Goal: Check status: Check status

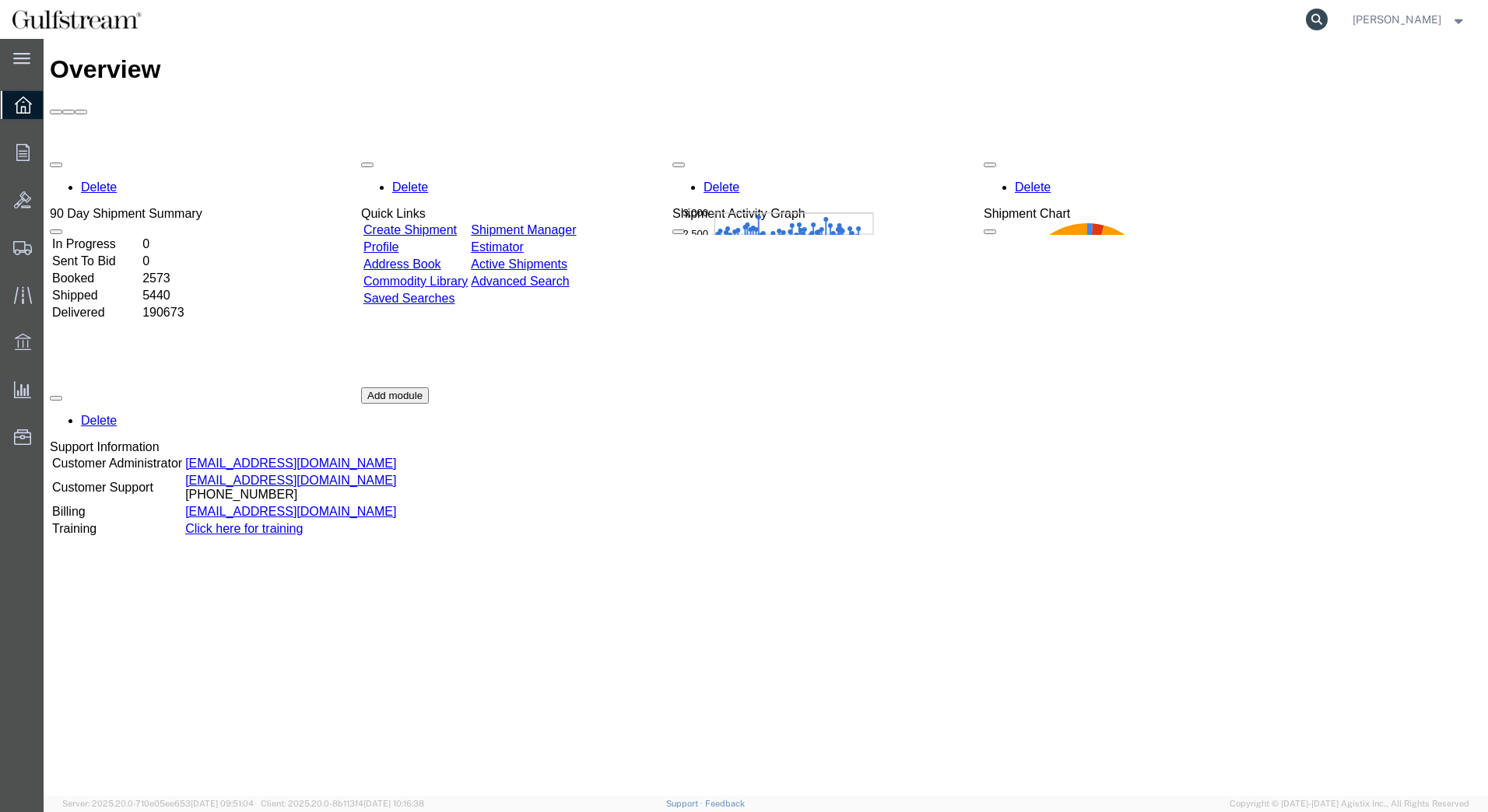
click at [1328, 19] on icon at bounding box center [1317, 19] width 22 height 22
click at [1155, 22] on input "search" at bounding box center [1070, 19] width 473 height 37
click at [1032, 22] on input "search" at bounding box center [1070, 19] width 473 height 37
type input "7"
type input "466156624482"
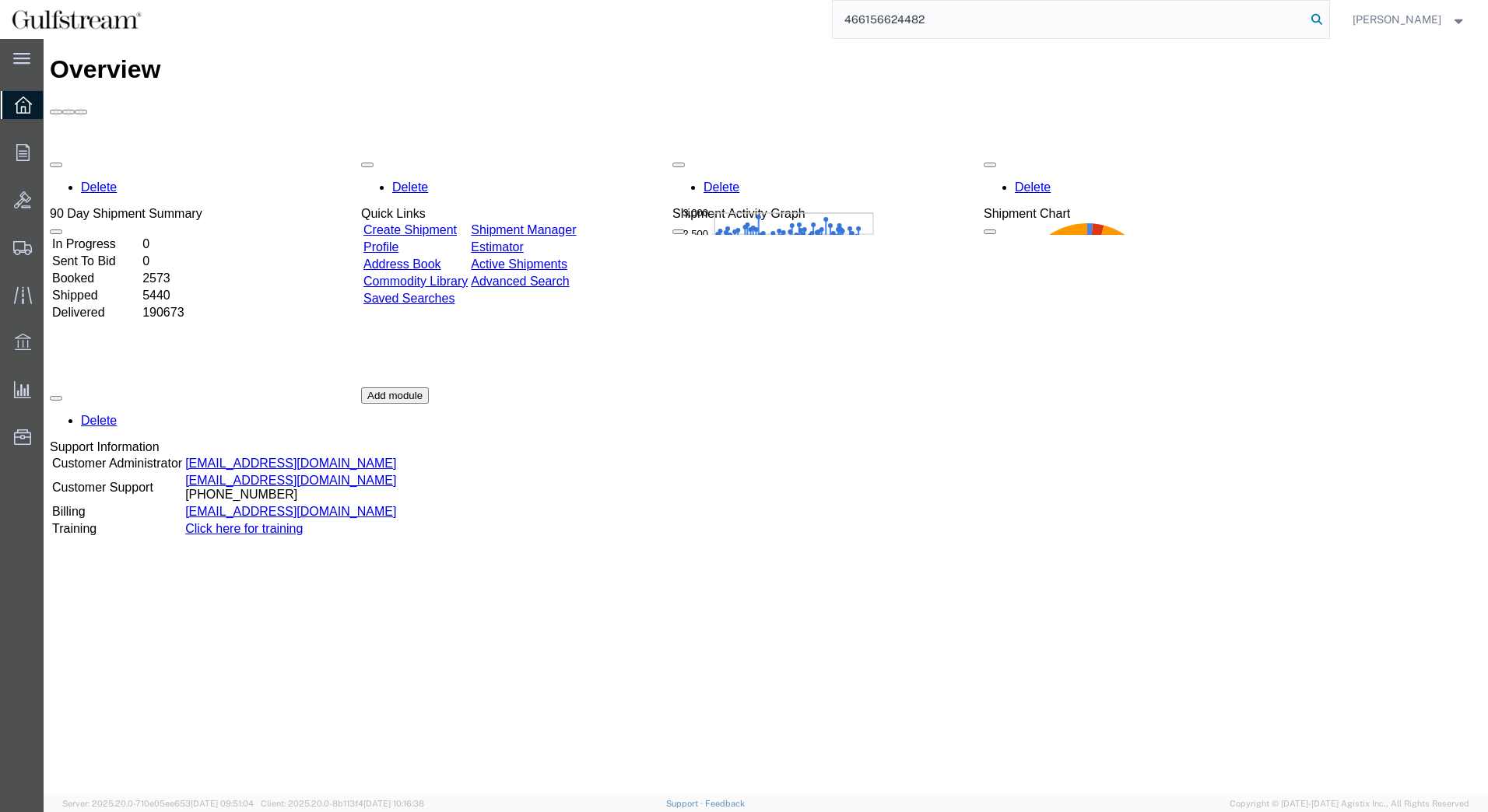
click at [1328, 20] on icon at bounding box center [1317, 19] width 22 height 22
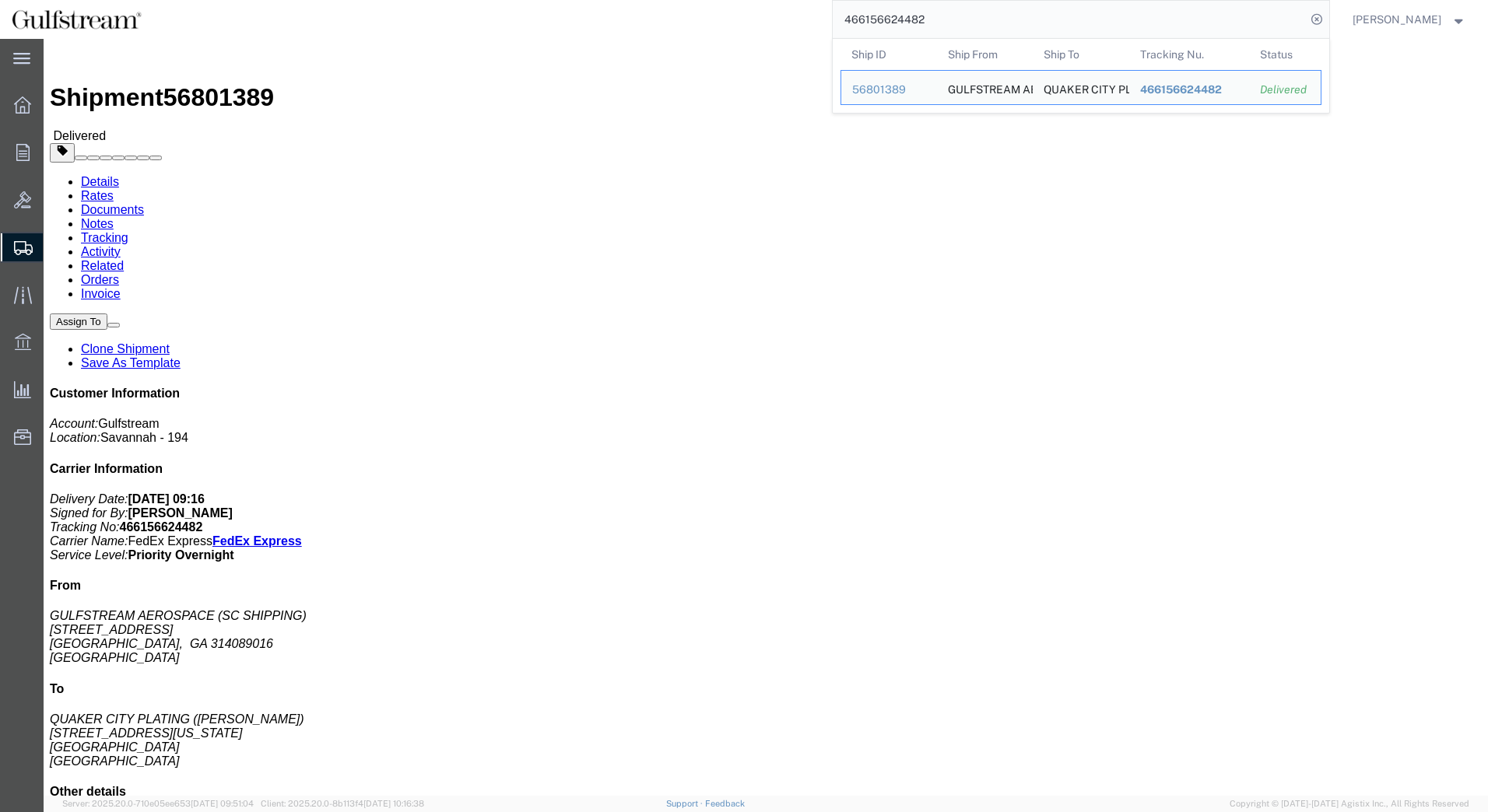
drag, startPoint x: 1065, startPoint y: 181, endPoint x: 1079, endPoint y: 188, distance: 15.7
click p "Customer Ref: sash 25-151145/SB Master Tracking Number: 466156624471 Customer R…"
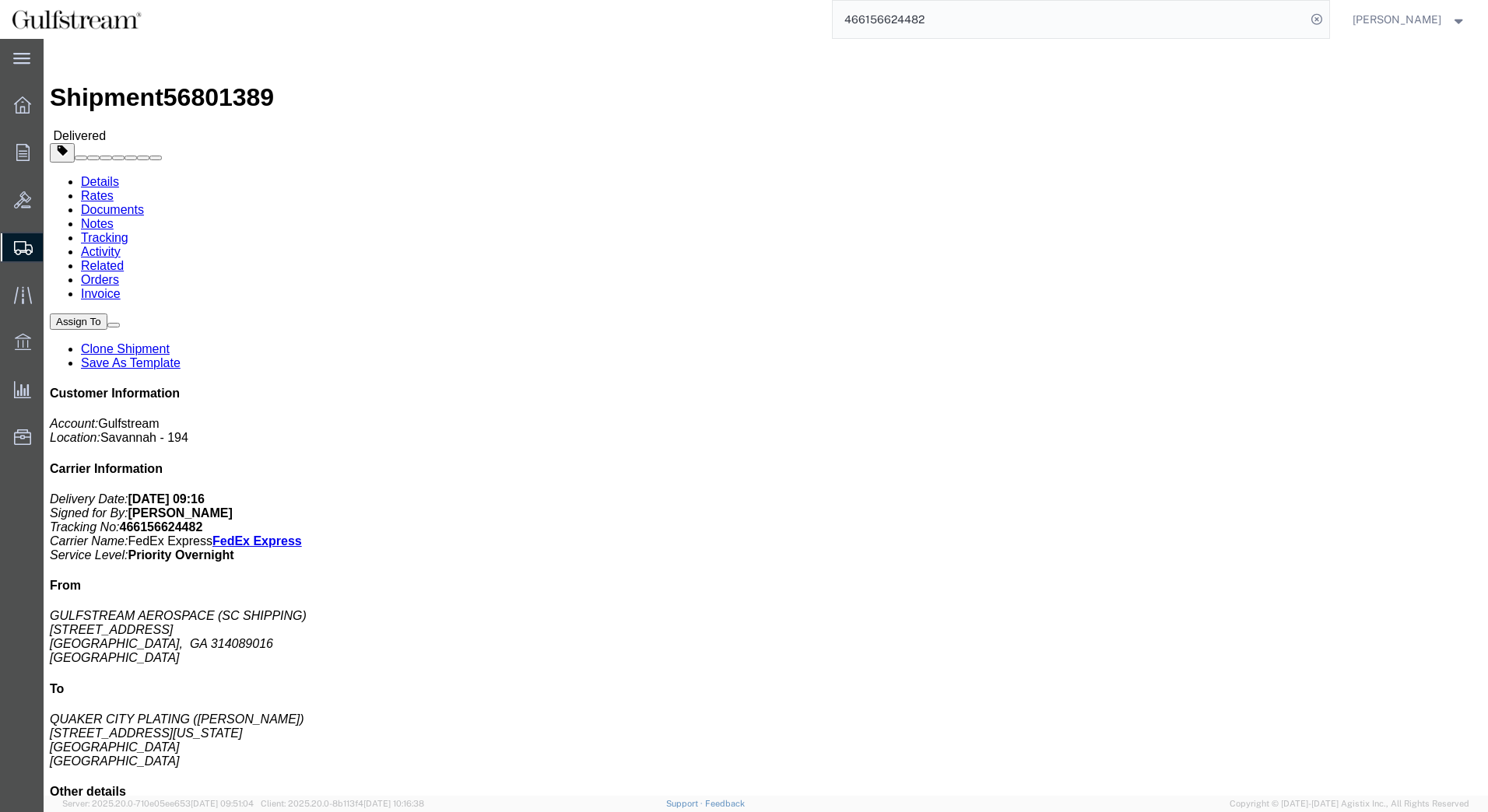
drag, startPoint x: 1064, startPoint y: 184, endPoint x: 1033, endPoint y: 184, distance: 31.0
drag, startPoint x: 1033, startPoint y: 184, endPoint x: 903, endPoint y: 255, distance: 148.1
click div "Leg 1 - Small Parcel"
drag, startPoint x: 1292, startPoint y: 232, endPoint x: 1217, endPoint y: 234, distance: 75.0
click p "Delivery Date: [DATE] 09:16 Signed for By: [PERSON_NAME] Tracking No: 466156624…"
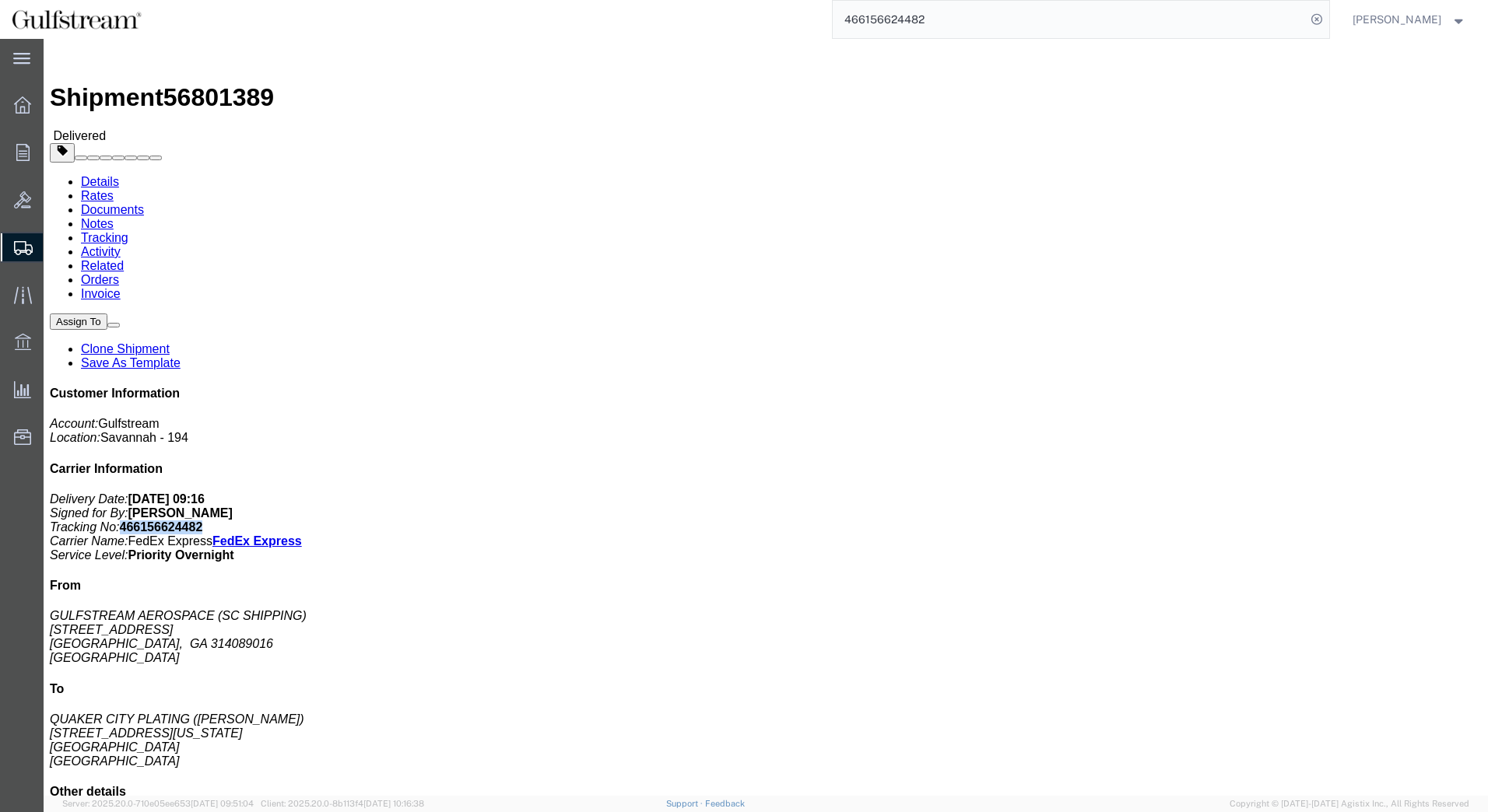
drag, startPoint x: 1226, startPoint y: 234, endPoint x: 1239, endPoint y: 229, distance: 13.9
copy b "466156624482"
